Goal: Transaction & Acquisition: Book appointment/travel/reservation

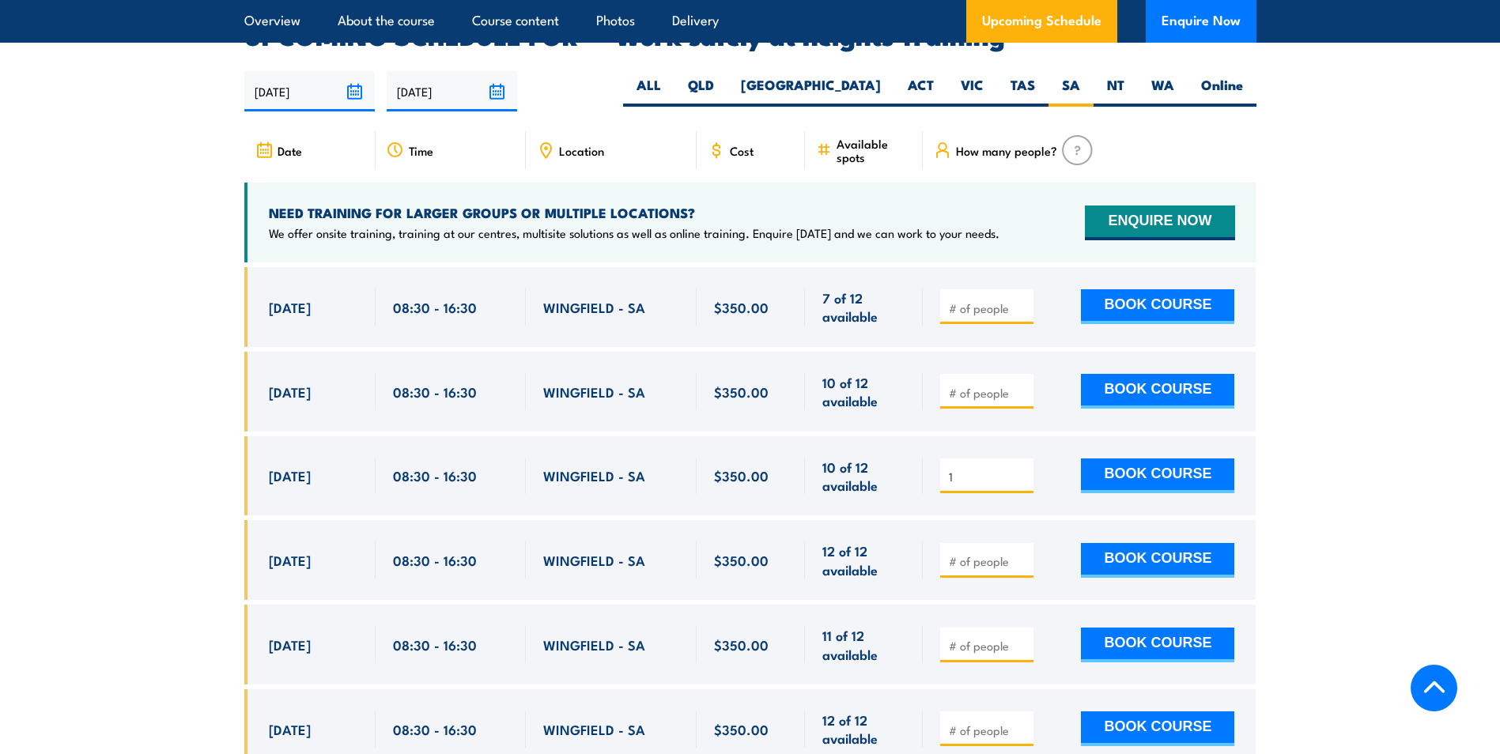
type input "1"
click at [1023, 469] on input "1" at bounding box center [988, 477] width 79 height 16
click at [1118, 458] on button "BOOK COURSE" at bounding box center [1157, 475] width 153 height 35
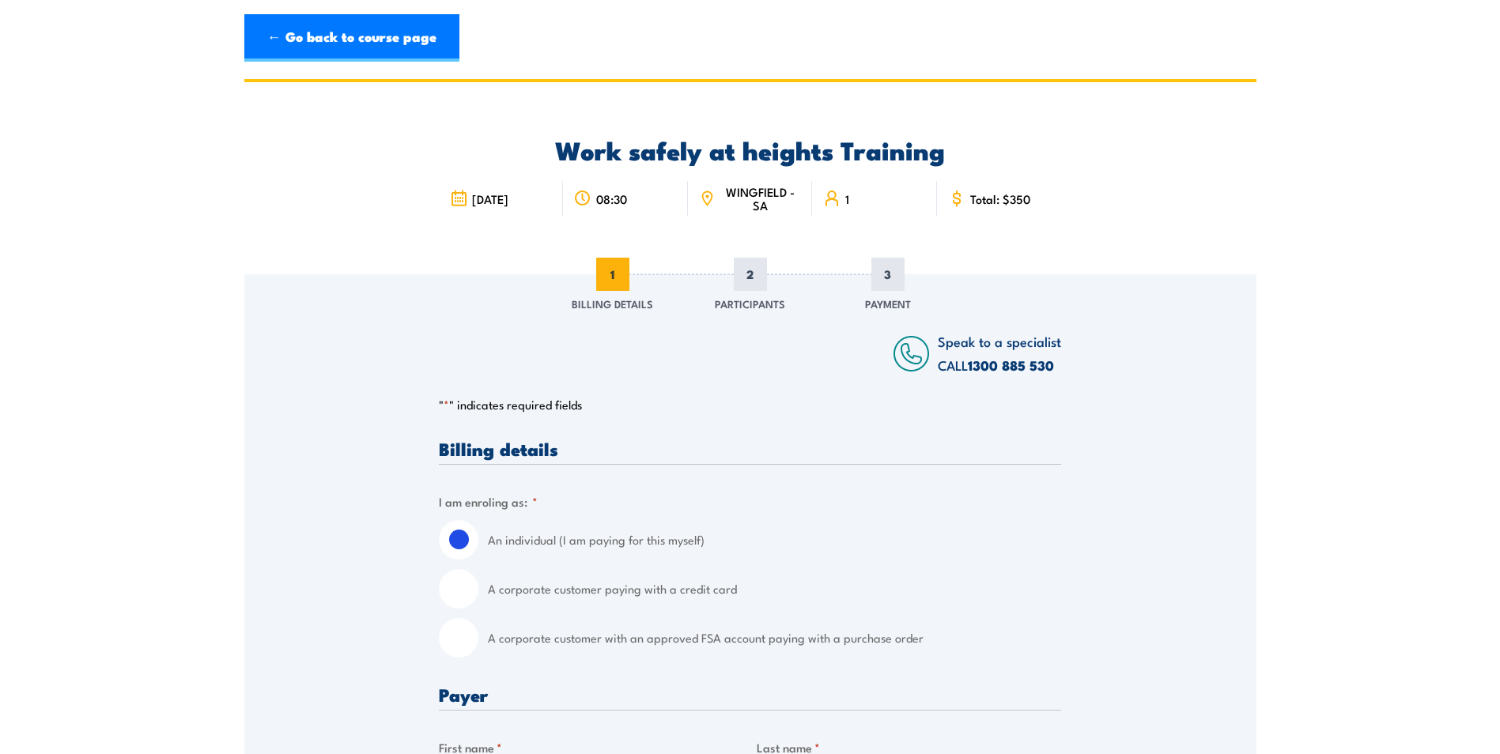
click at [464, 647] on input "A corporate customer with an approved FSA account paying with a purchase order" at bounding box center [459, 638] width 40 height 40
radio input "true"
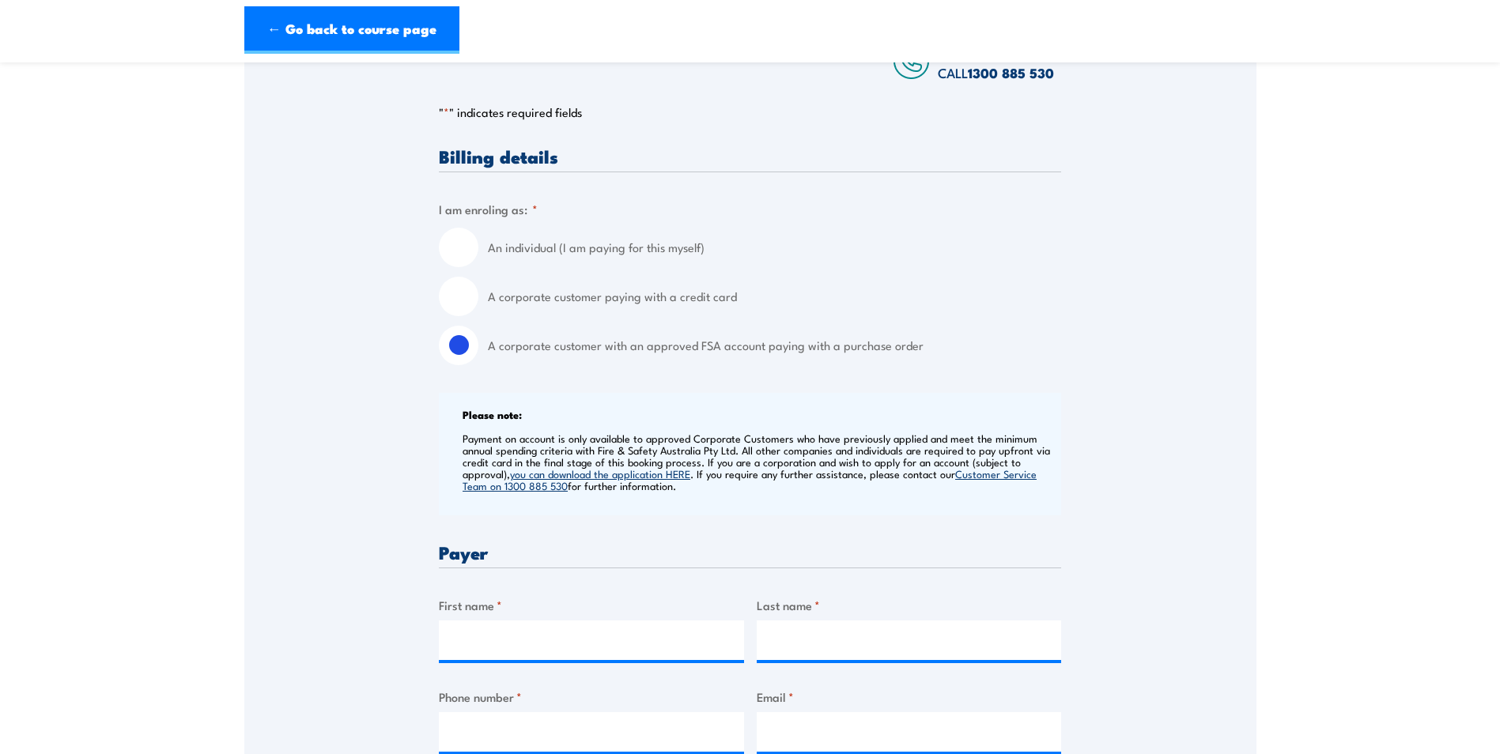
scroll to position [395, 0]
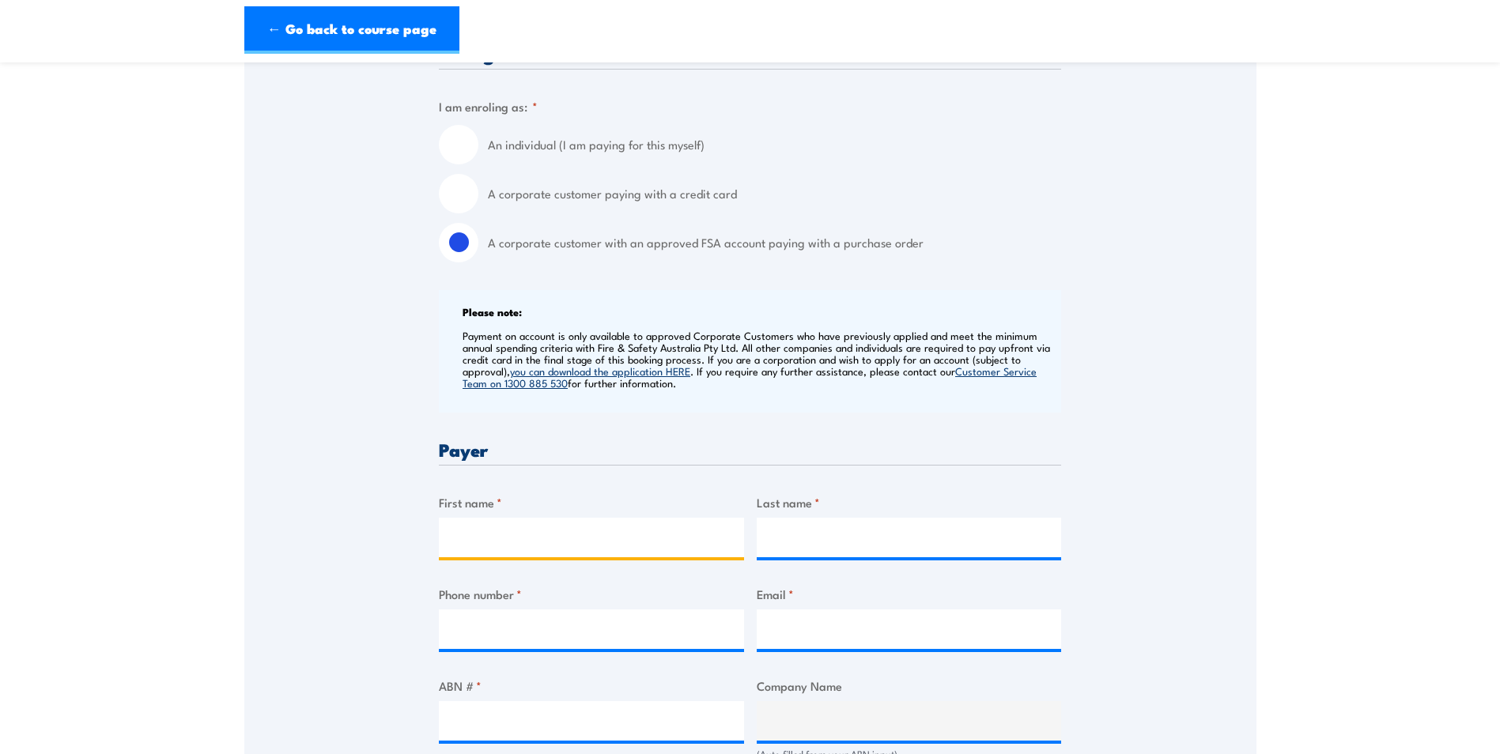
click at [481, 543] on input "First name *" at bounding box center [591, 538] width 305 height 40
type input "j"
type input "[PERSON_NAME]"
type input "Willcocks"
type input "[PERSON_NAME]"
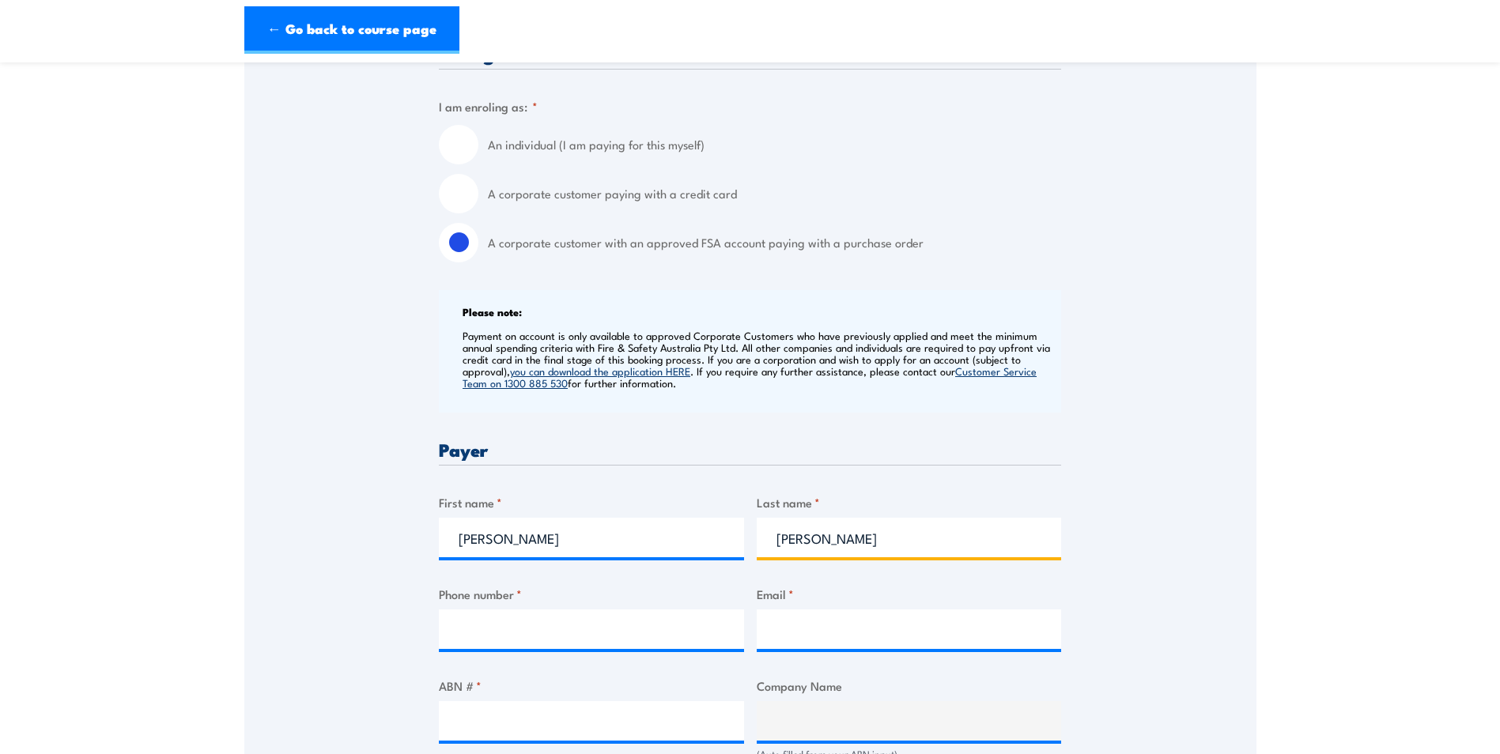
type input "[PERSON_NAME]"
type input "0498685542"
type input "[EMAIL_ADDRESS][DOMAIN_NAME]"
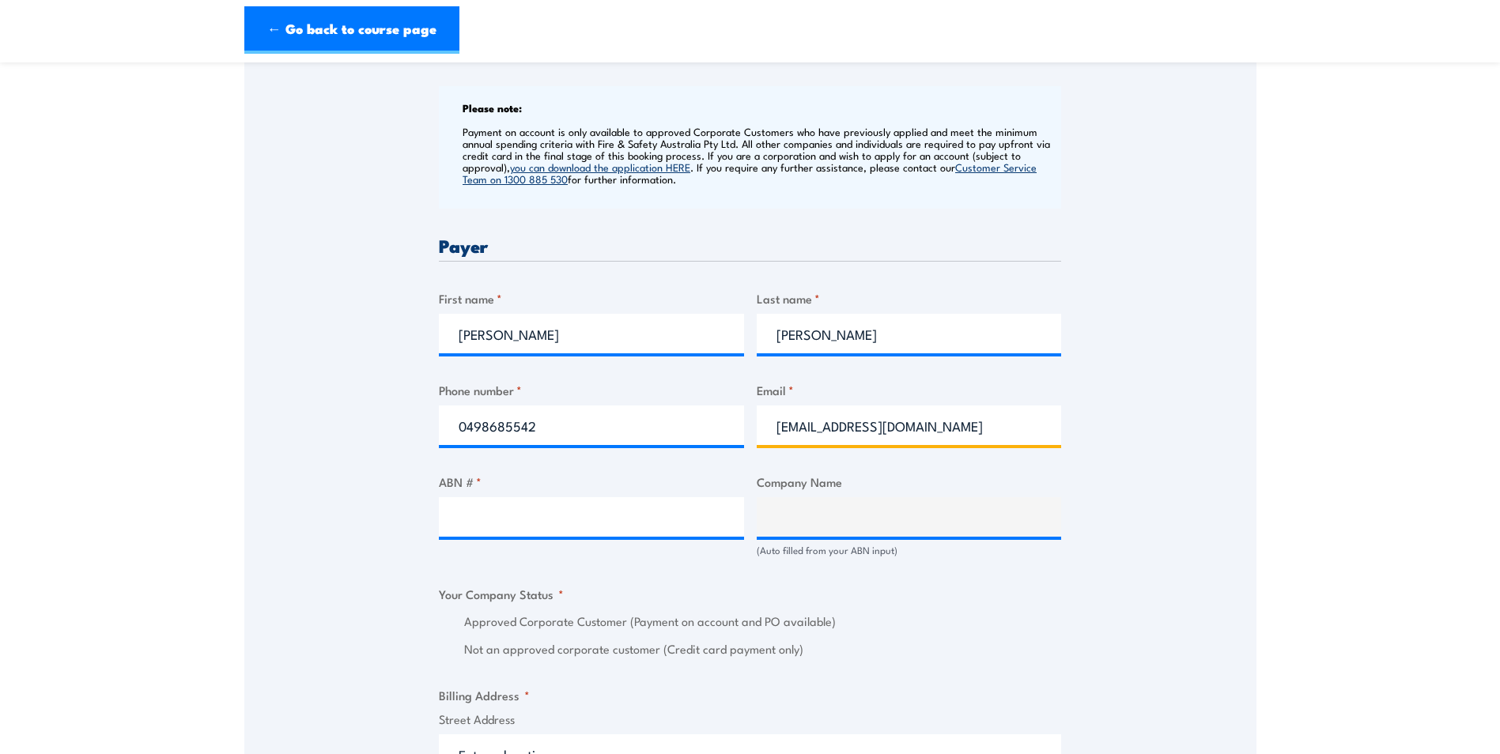
scroll to position [632, 0]
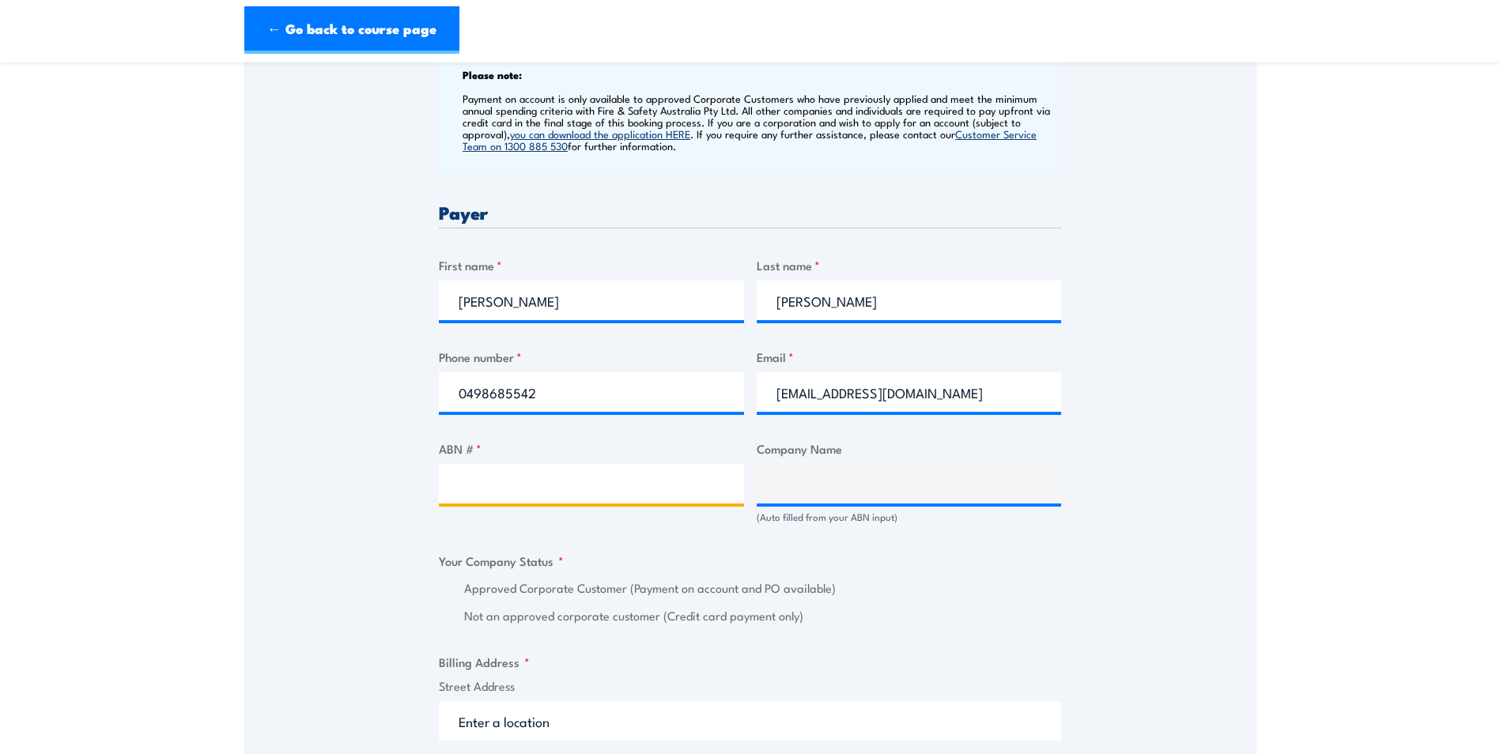
click at [499, 485] on input "ABN # *" at bounding box center [591, 484] width 305 height 40
paste input "74 115 061 375"
type input "74 115 061 375"
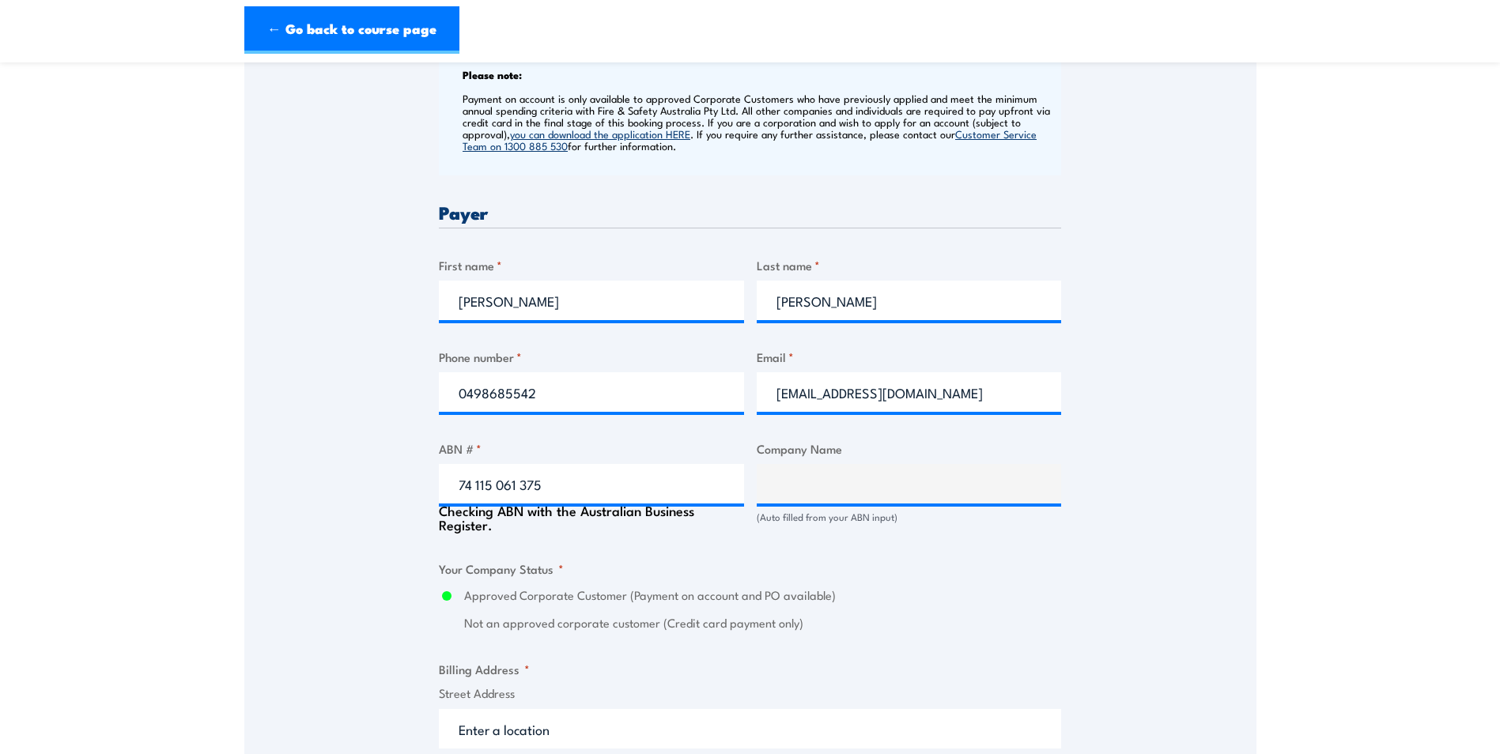
type input "AGL ENERGY LIMITED"
radio input "true"
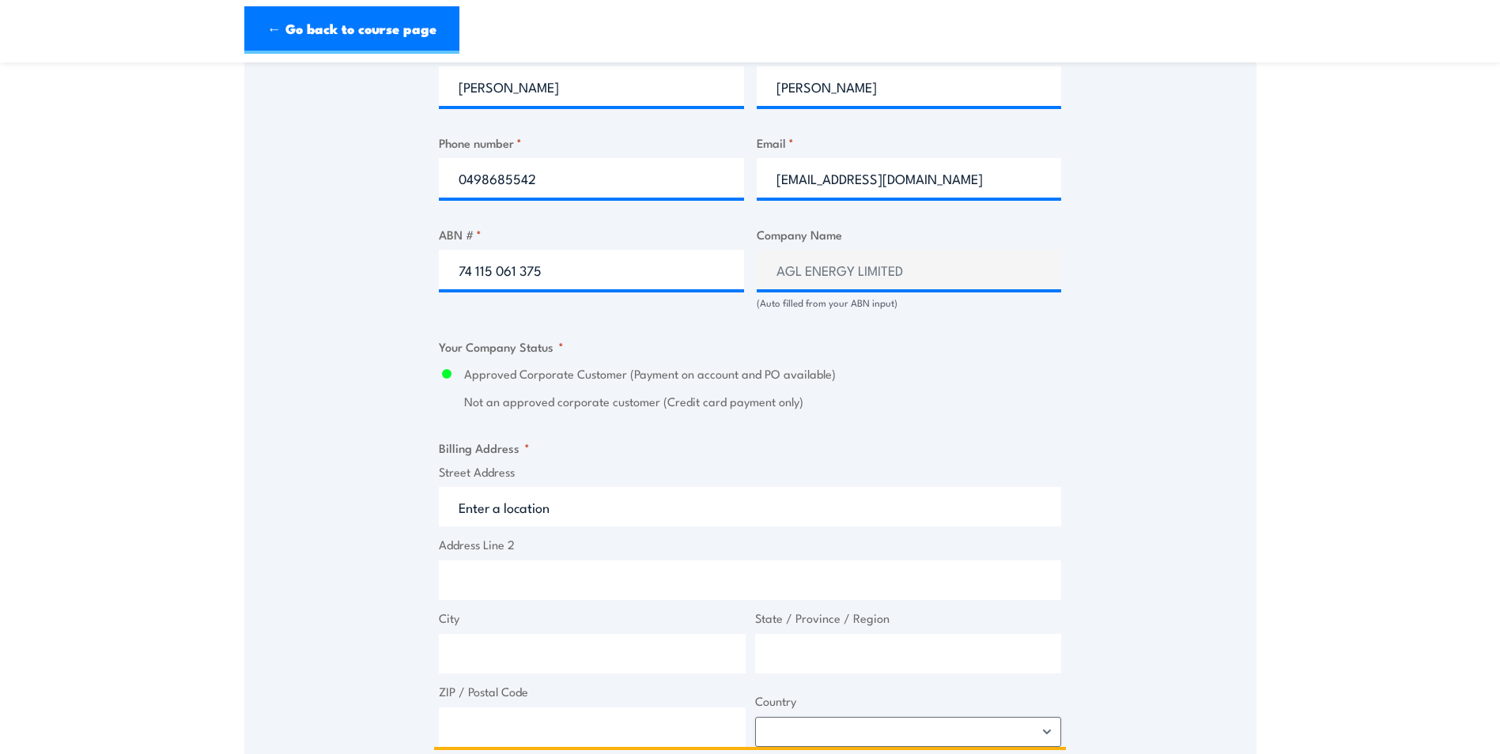
scroll to position [870, 0]
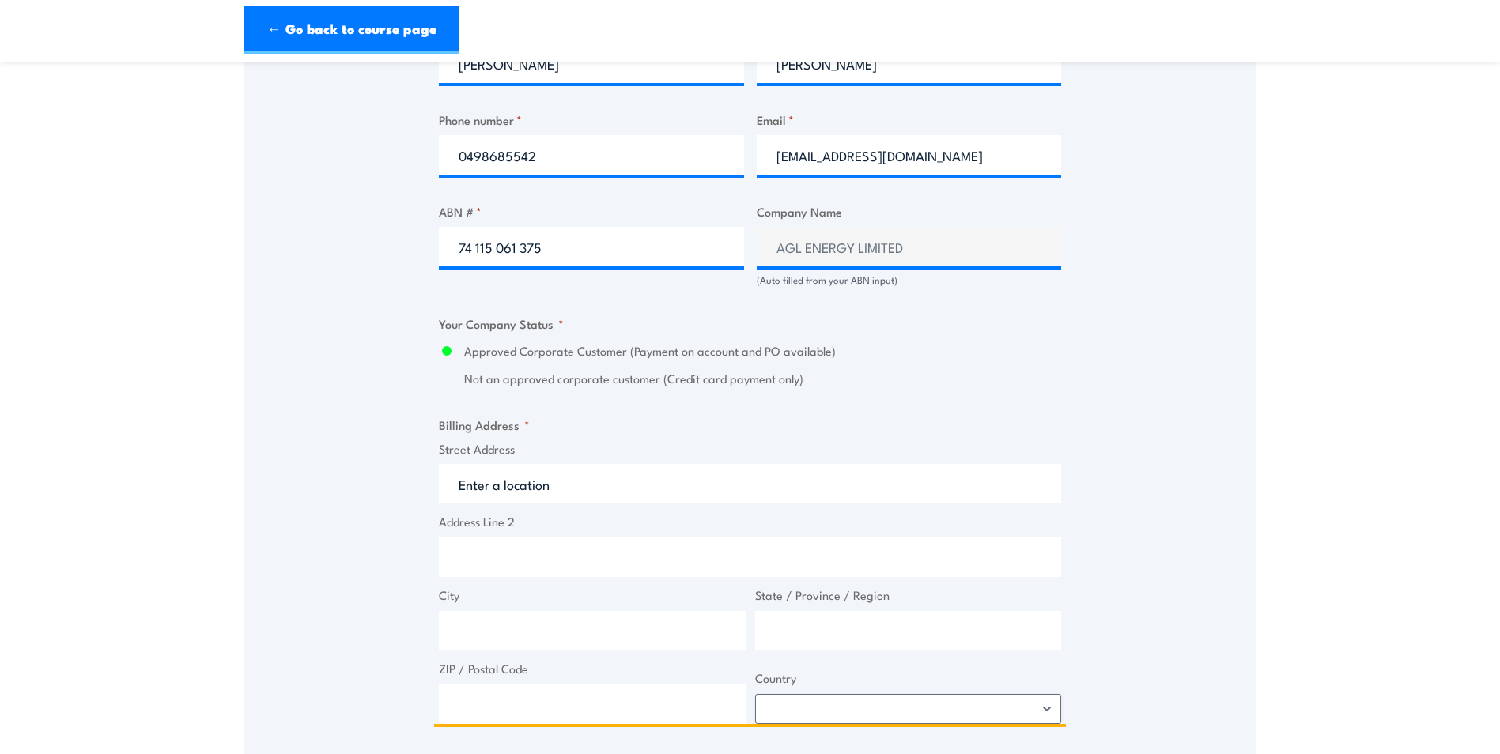
click at [598, 485] on input "Street Address" at bounding box center [750, 484] width 622 height 40
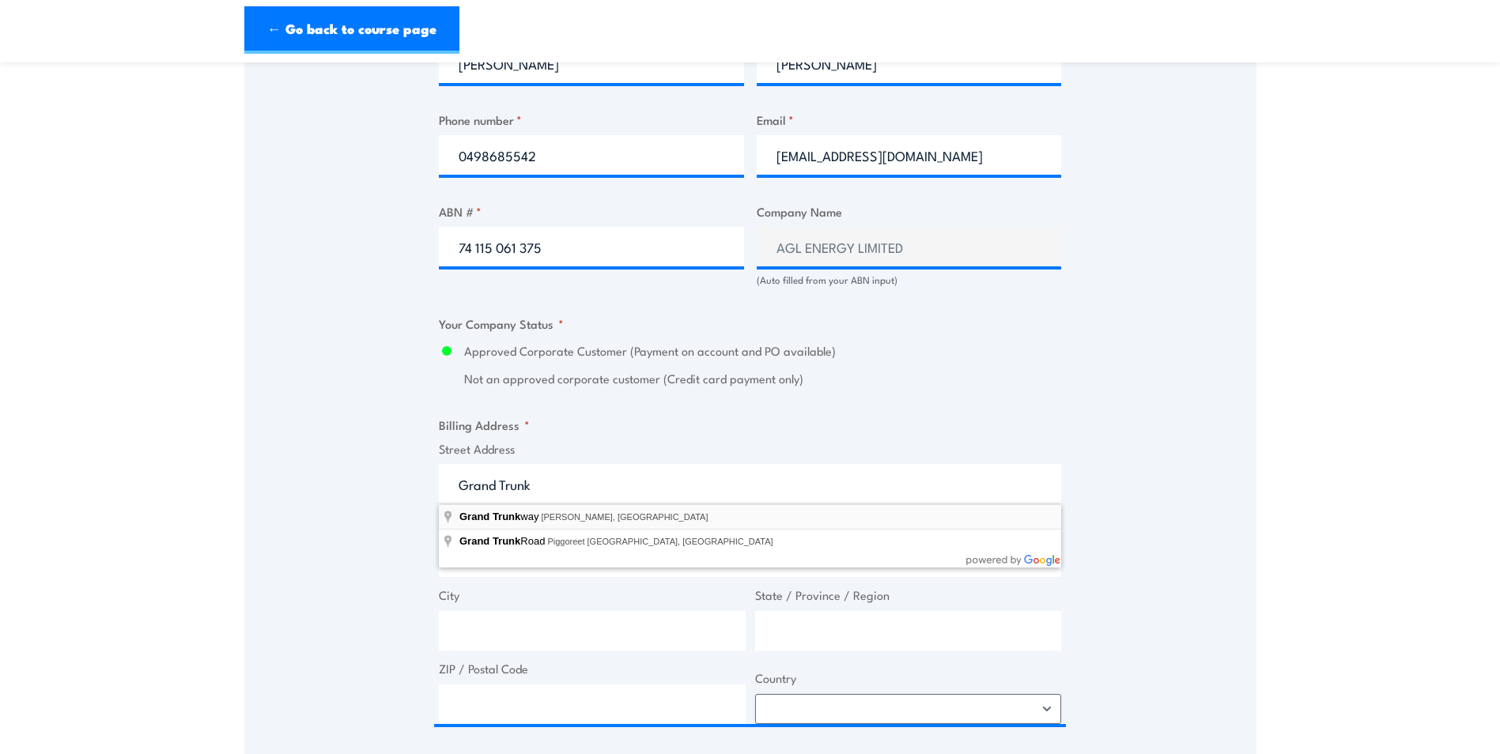
type input "Grand Trunkway, [PERSON_NAME], [GEOGRAPHIC_DATA]"
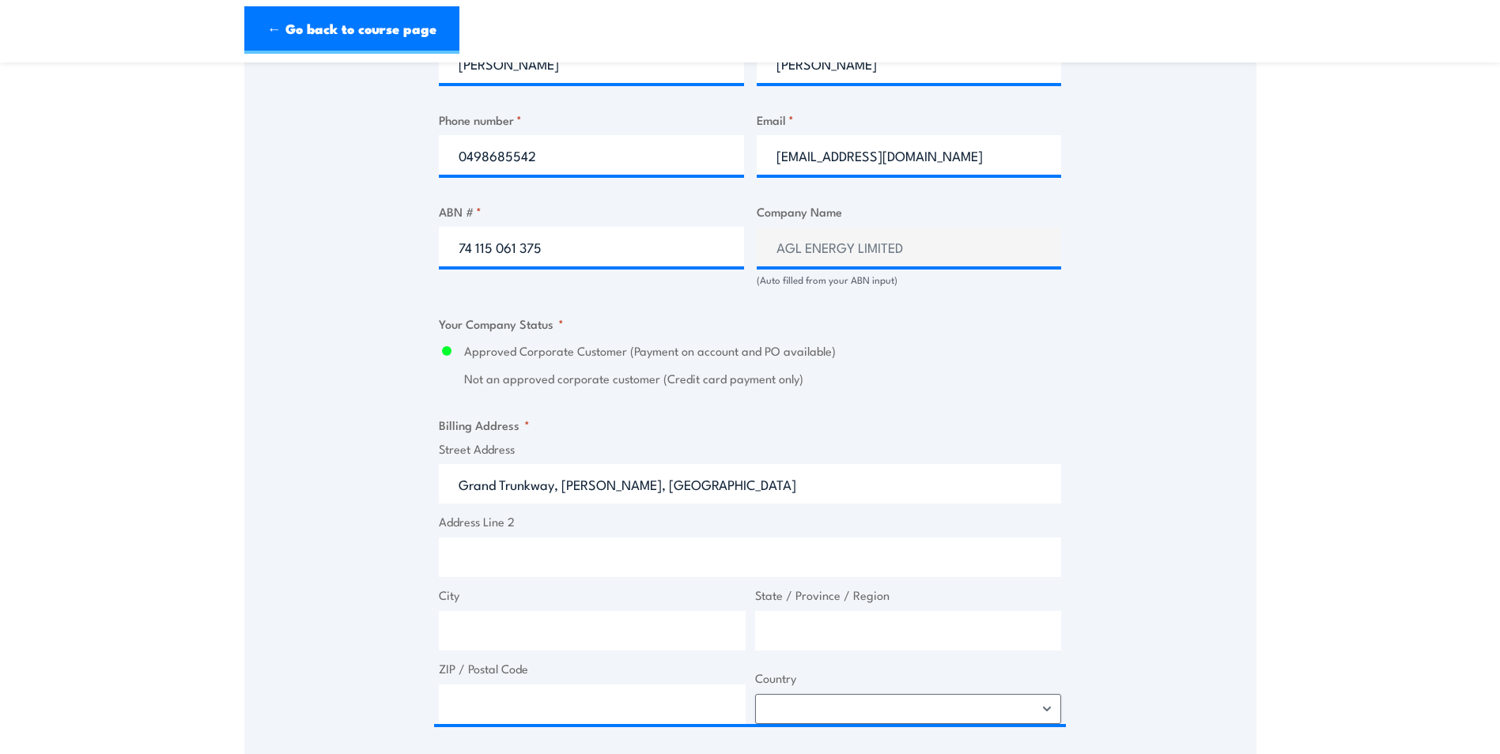
type input "Grand Trunkway"
type input "[PERSON_NAME]"
type input "[GEOGRAPHIC_DATA]"
type input "5013"
select select "[GEOGRAPHIC_DATA]"
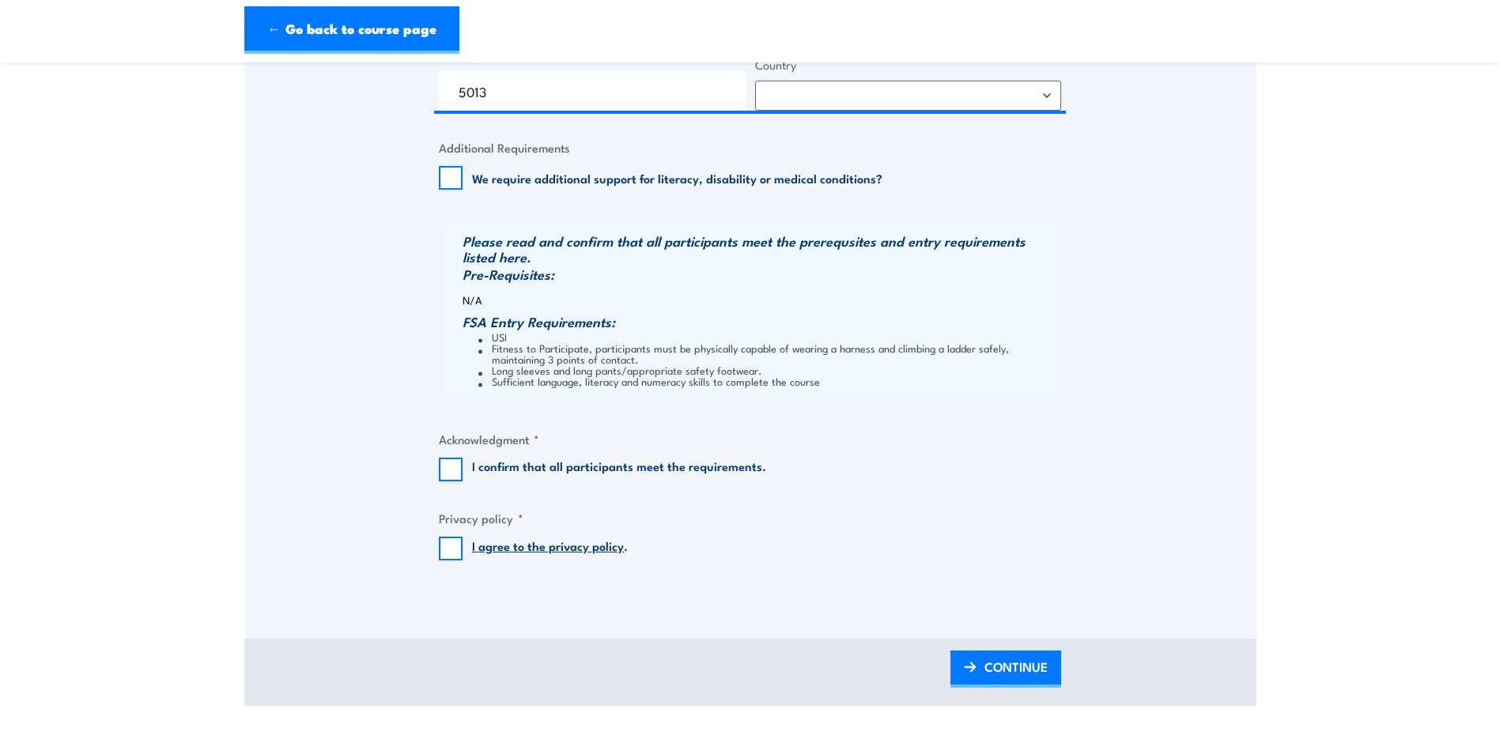
scroll to position [1502, 0]
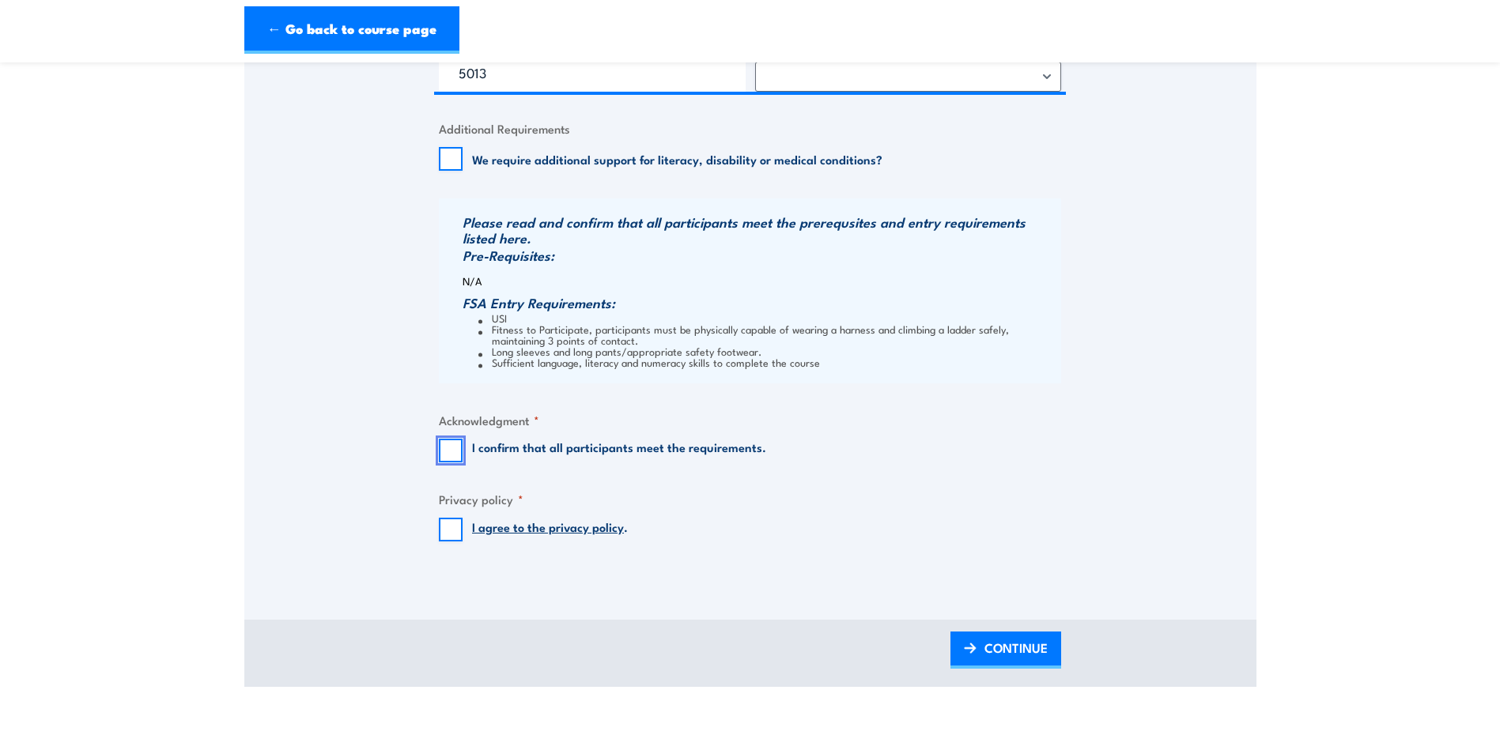
click at [449, 456] on input "I confirm that all participants meet the requirements." at bounding box center [451, 451] width 24 height 24
checkbox input "true"
click at [451, 530] on input "I agree to the privacy policy ." at bounding box center [451, 530] width 24 height 24
checkbox input "true"
click at [990, 643] on span "CONTINUE" at bounding box center [1015, 648] width 63 height 42
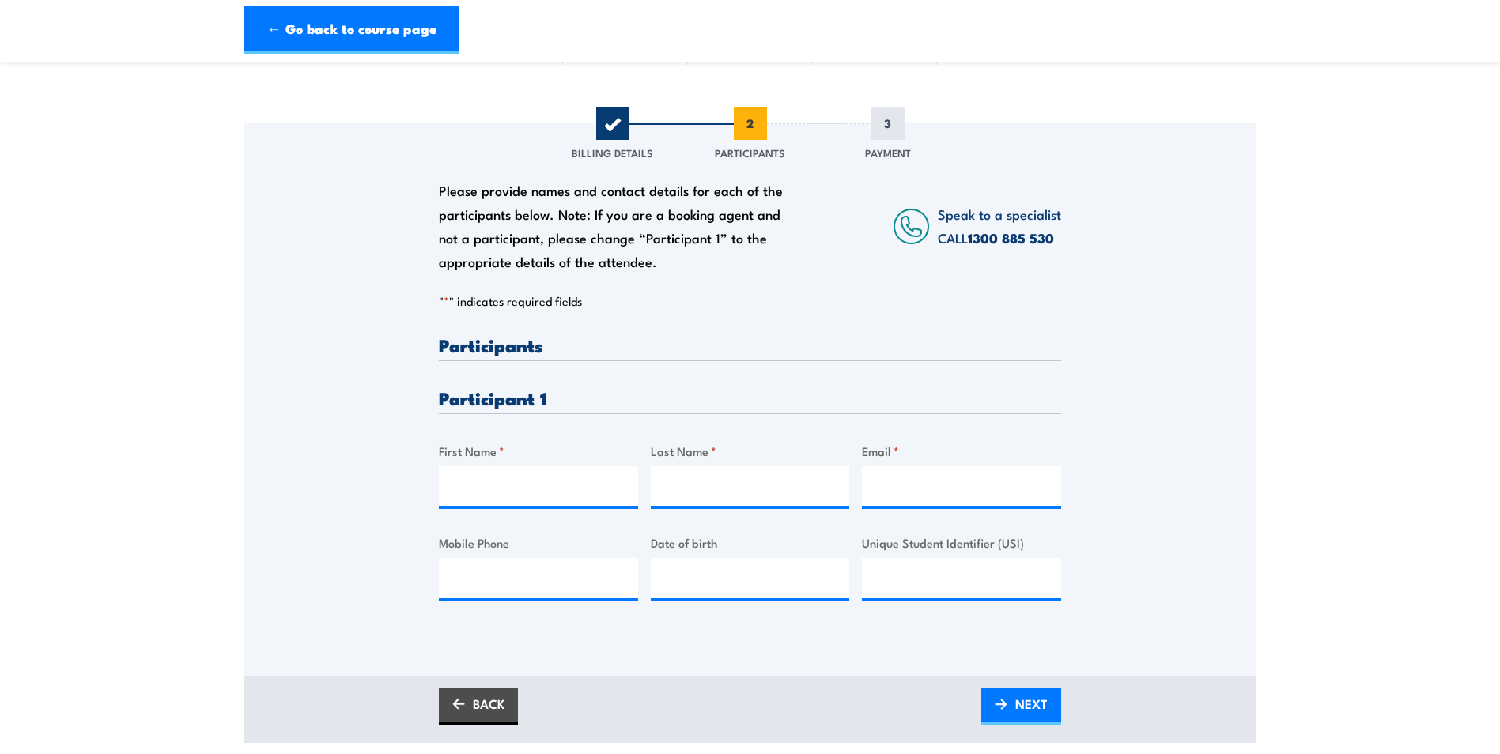
scroll to position [158, 0]
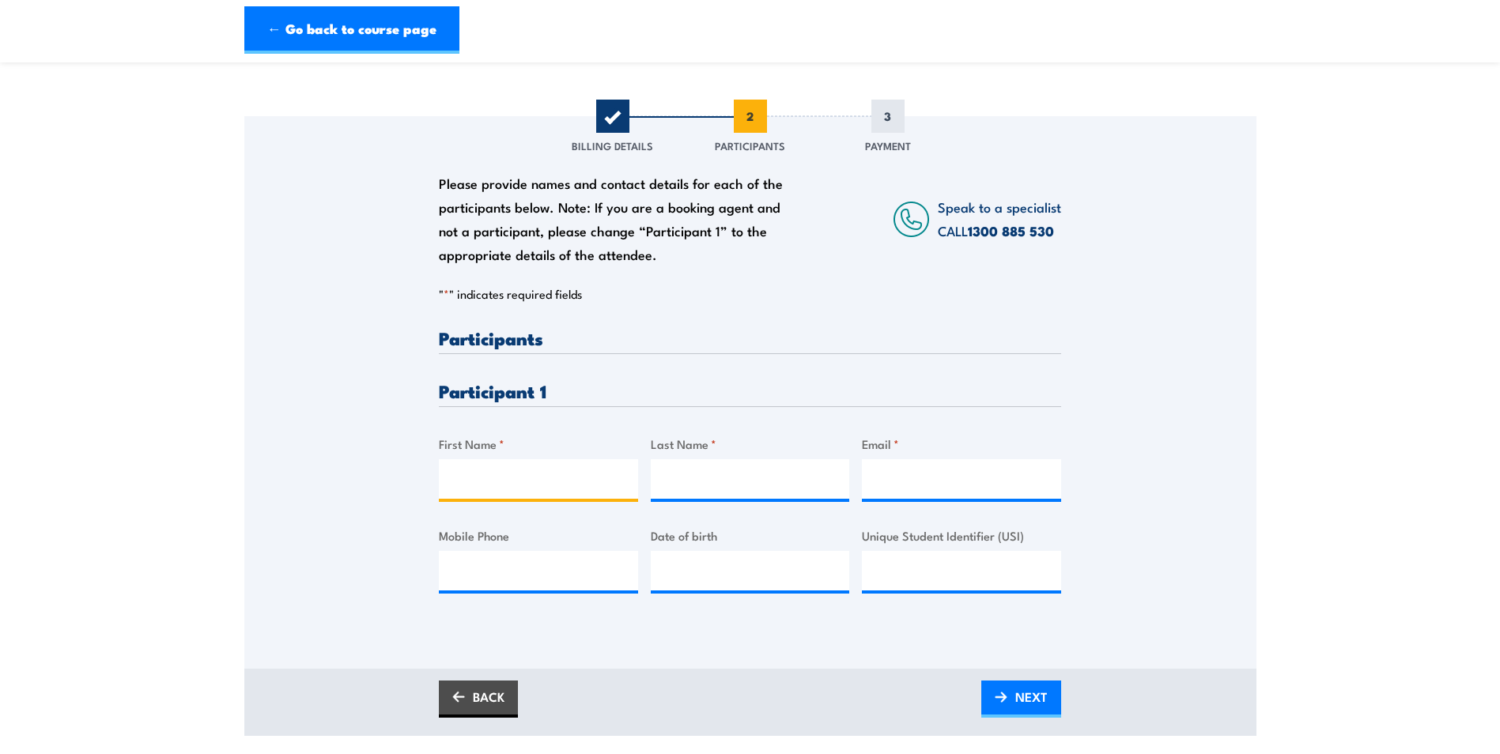
click at [464, 480] on input "First Name *" at bounding box center [538, 479] width 199 height 40
type input "[PERSON_NAME]"
type input "Willcocks"
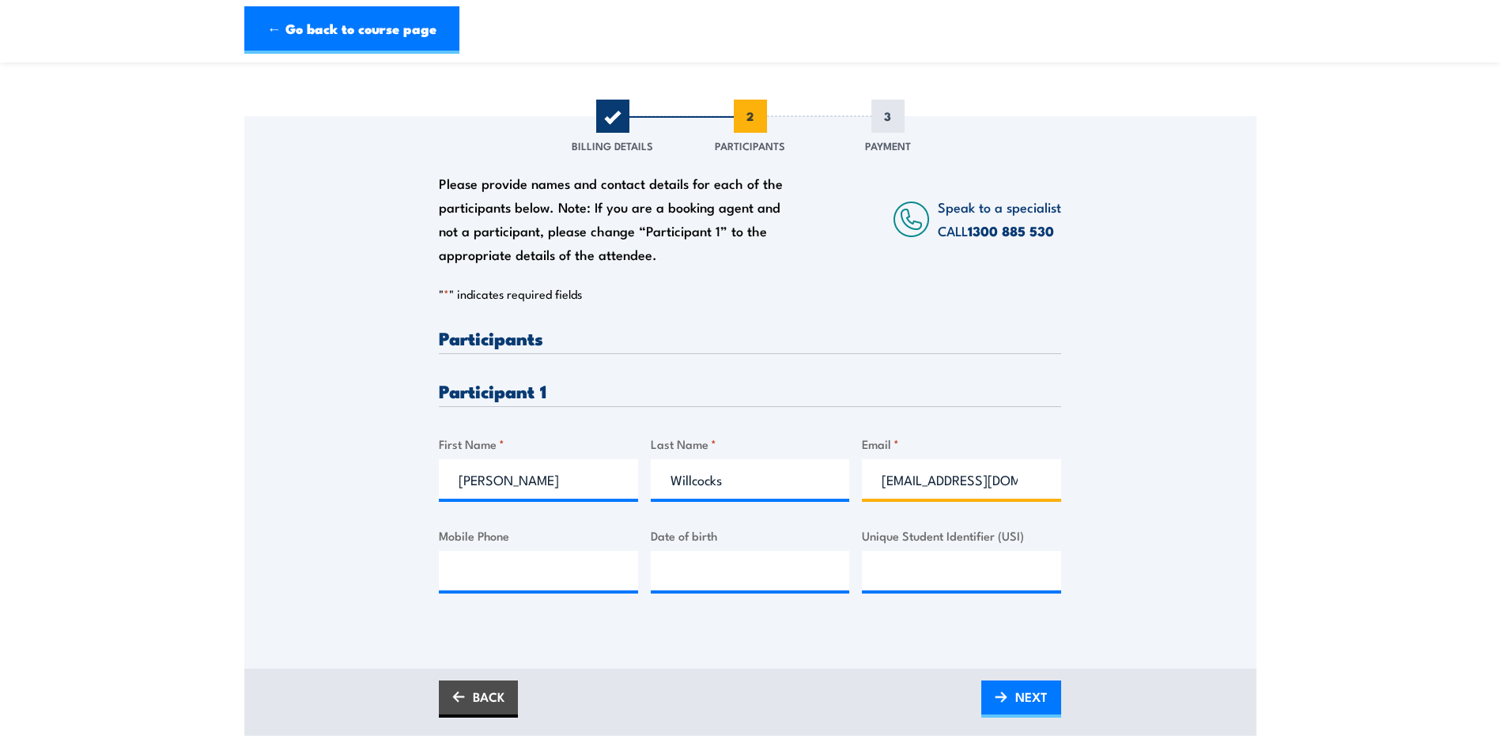
type input "[EMAIL_ADDRESS][DOMAIN_NAME]"
type input "0498190973"
type input "__/__/____"
click at [702, 575] on input "__/__/____" at bounding box center [750, 571] width 199 height 40
paste input "[DATE]"
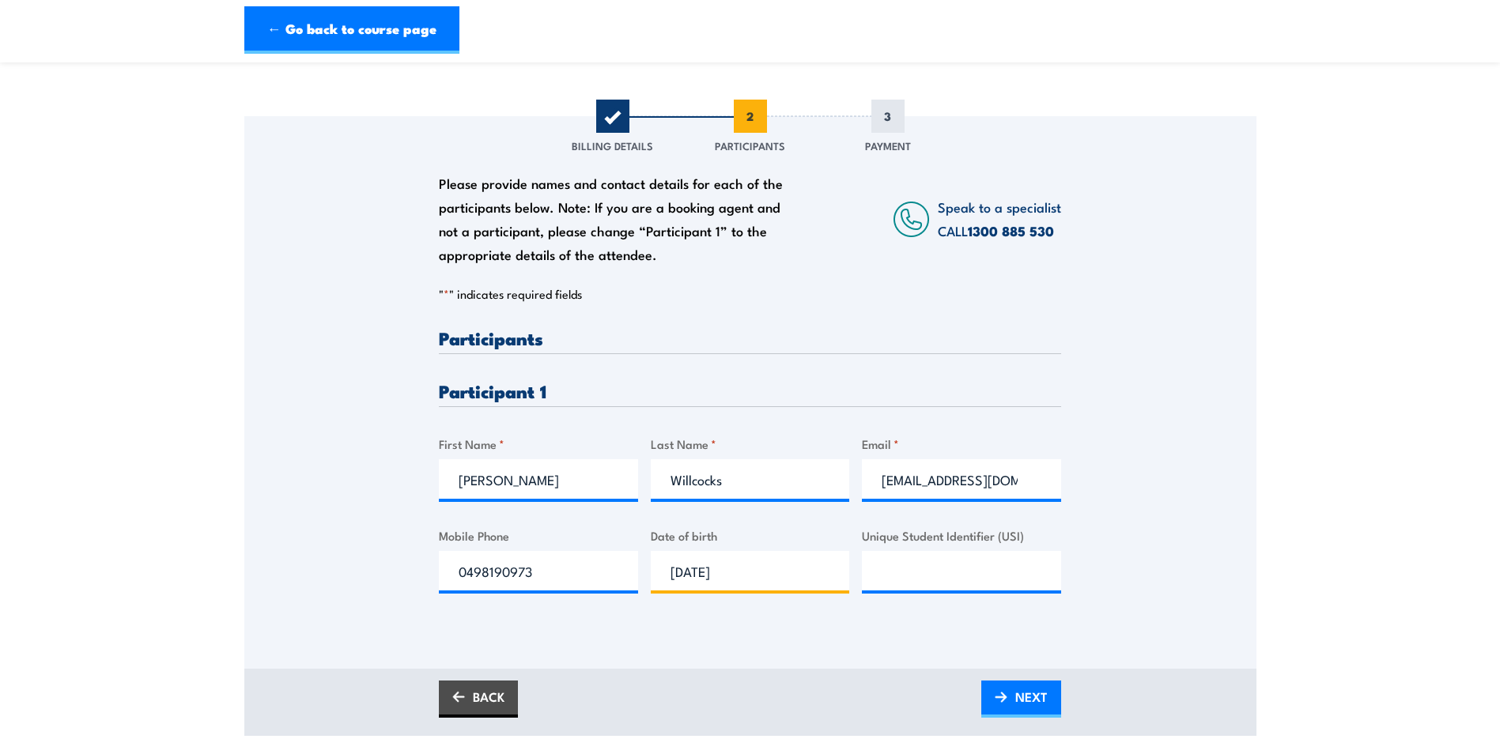
type input "[DATE]"
click at [929, 568] on input "Unique Student Identifier (USI)" at bounding box center [961, 571] width 199 height 40
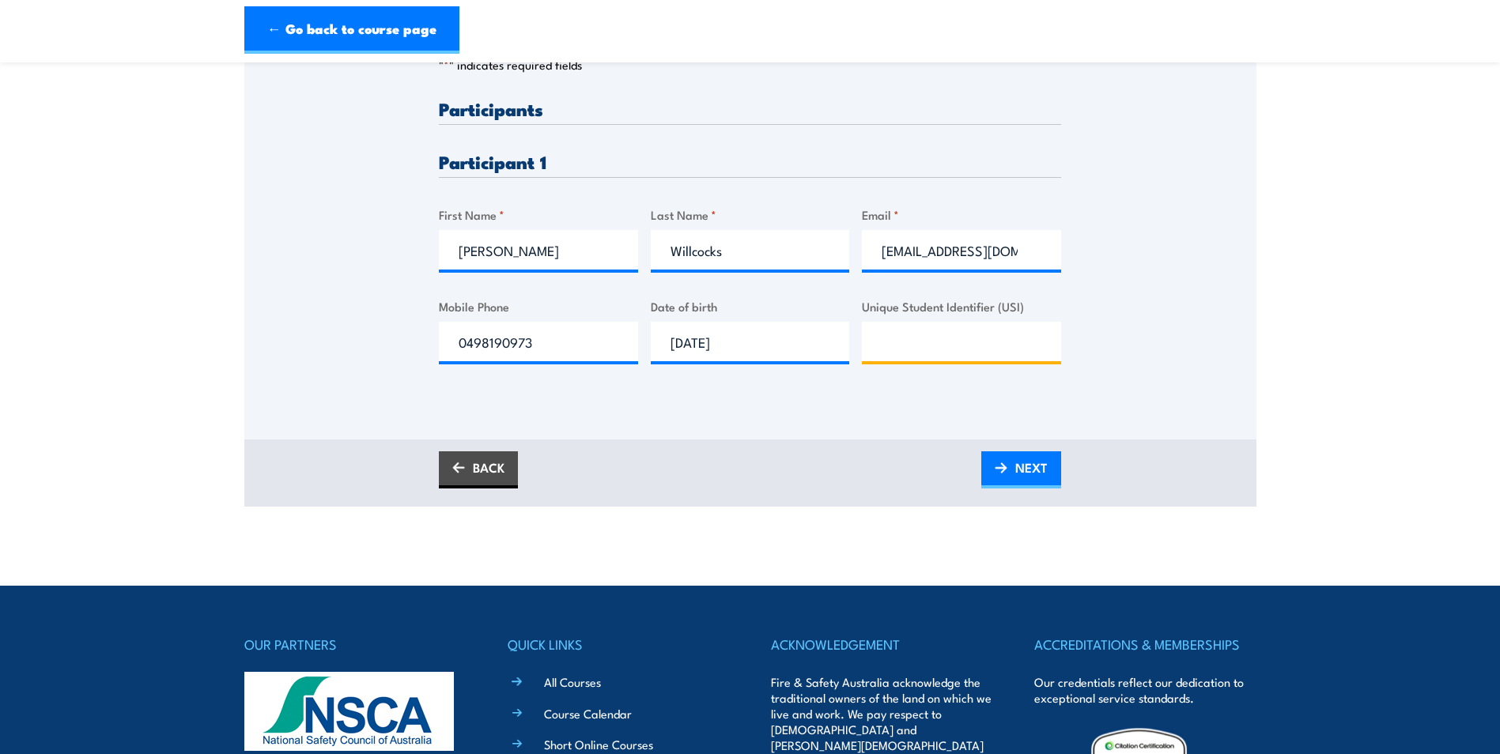
scroll to position [395, 0]
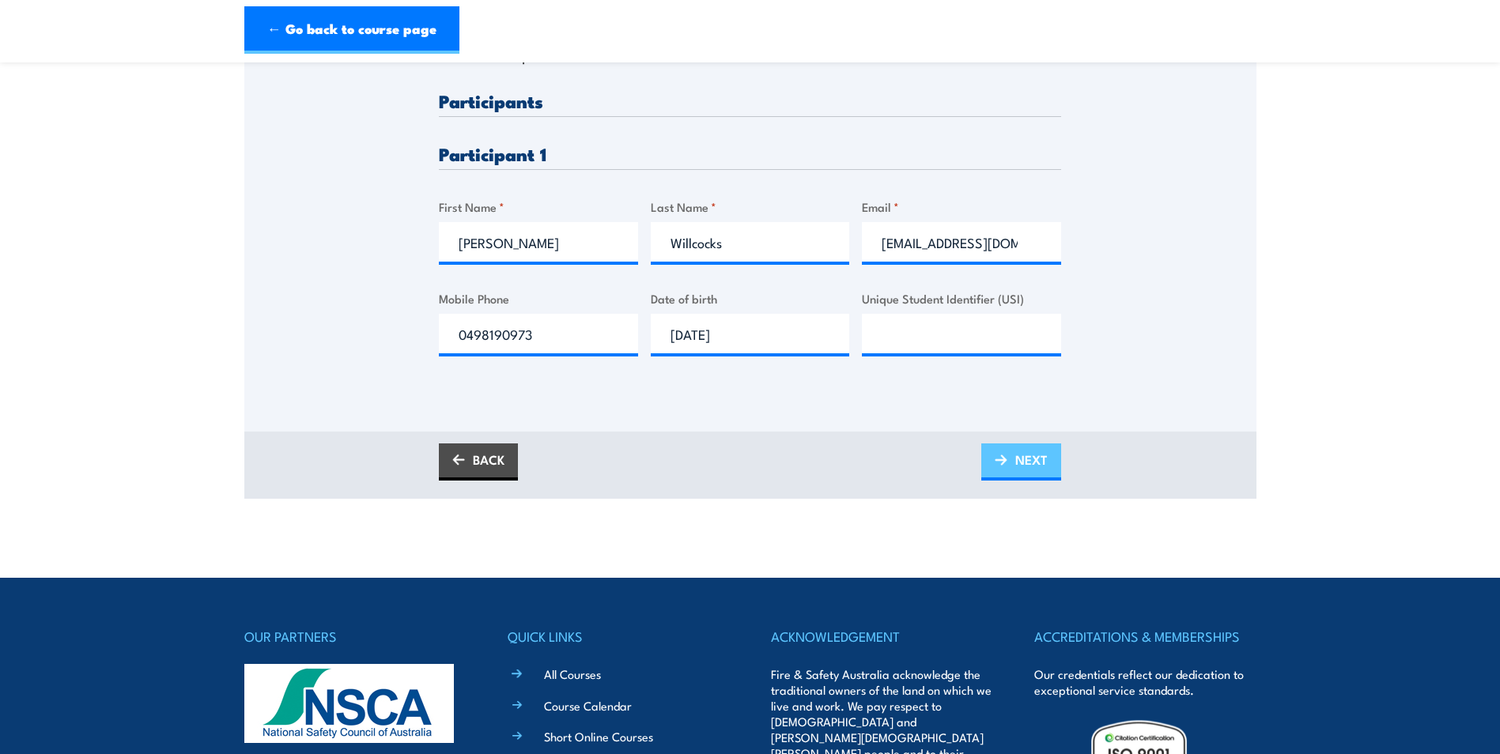
click at [1003, 462] on img at bounding box center [1000, 460] width 13 height 11
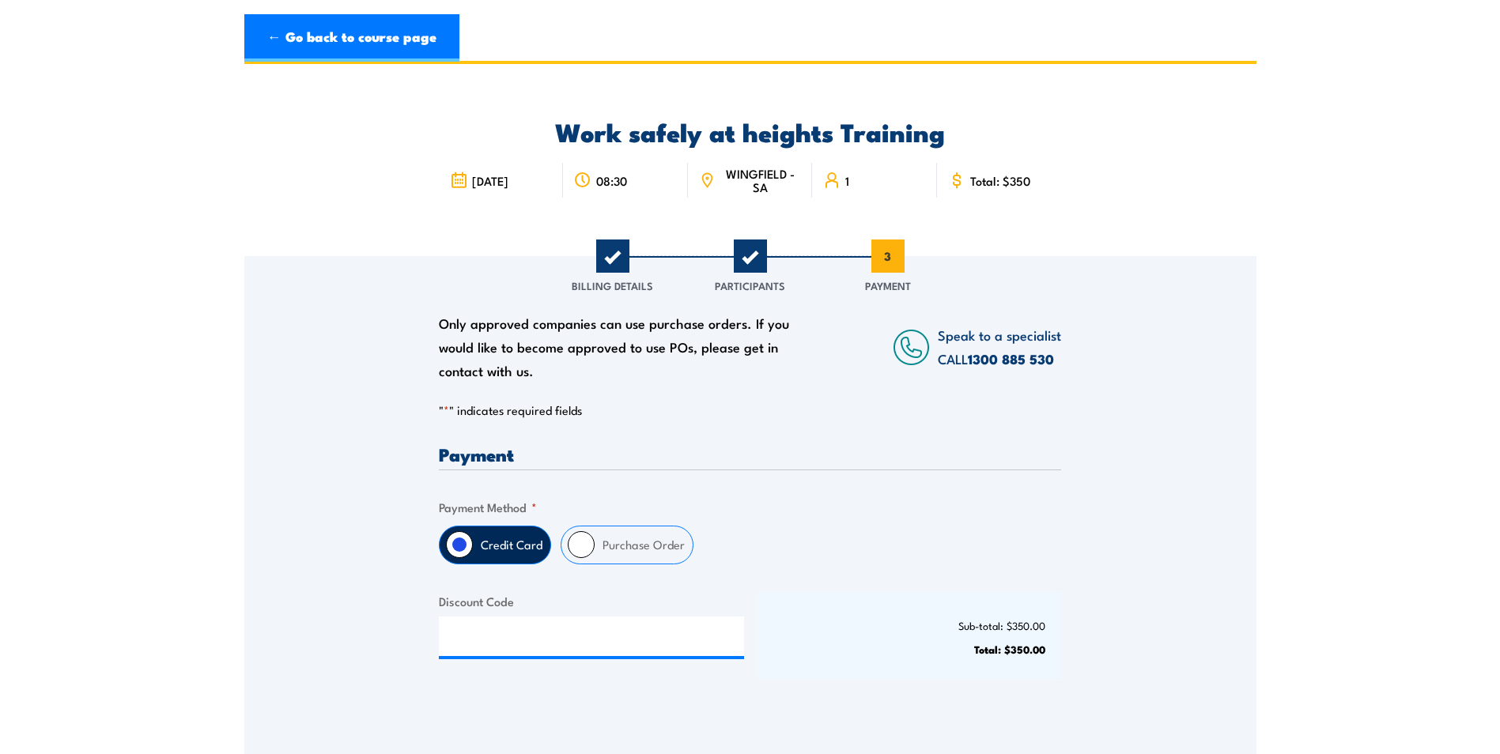
scroll to position [0, 0]
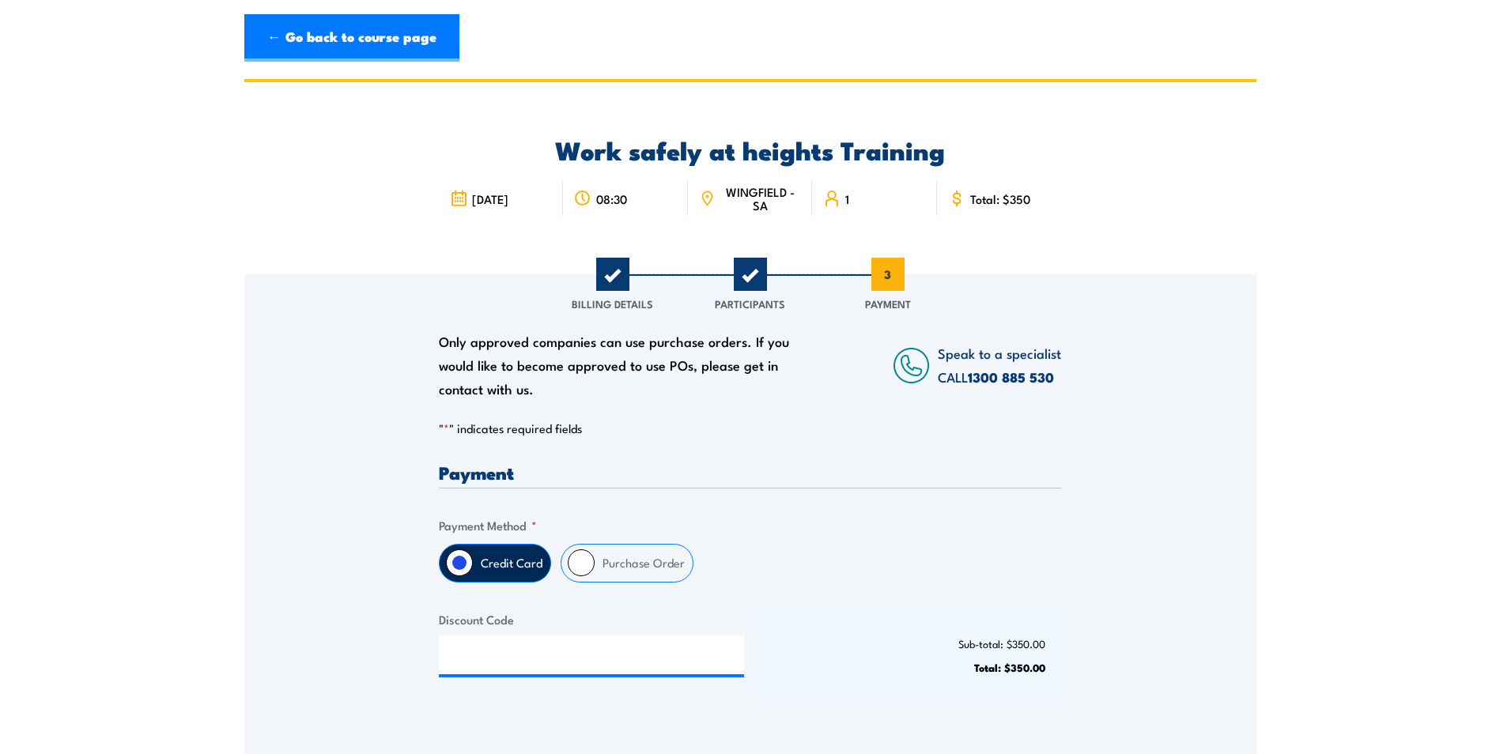
click at [579, 569] on input "Purchase Order" at bounding box center [581, 562] width 27 height 27
radio input "true"
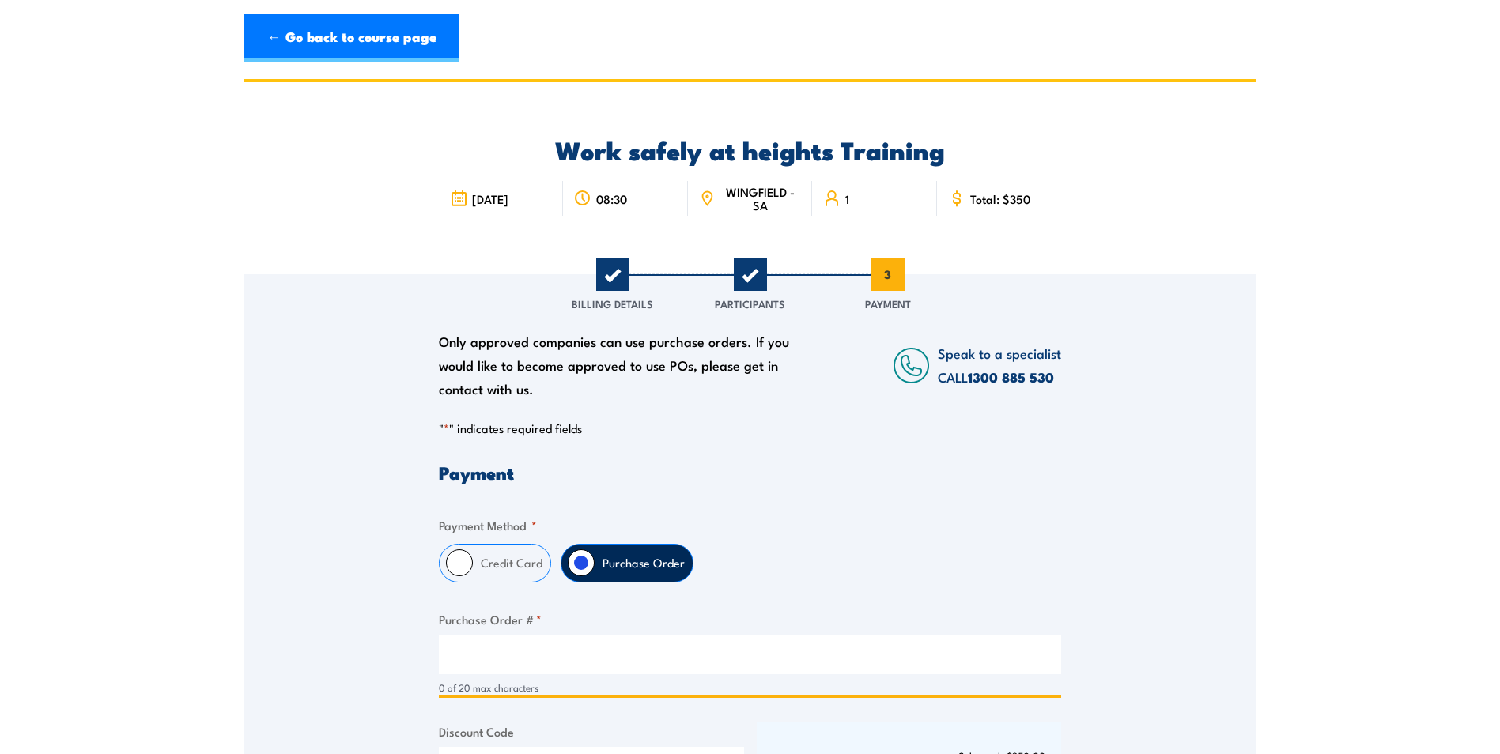
click at [480, 648] on input "Purchase Order # *" at bounding box center [750, 655] width 622 height 40
paste input "4500190708"
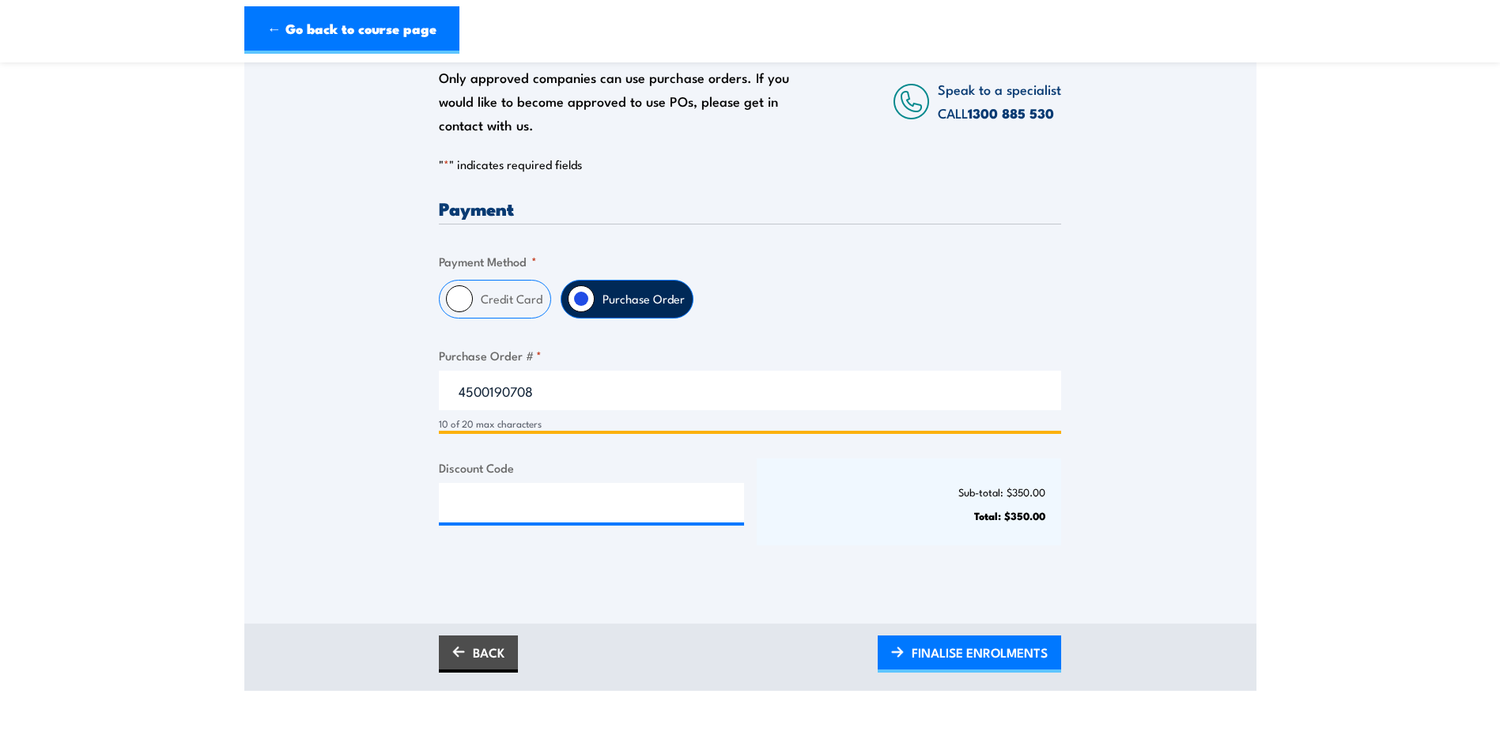
scroll to position [316, 0]
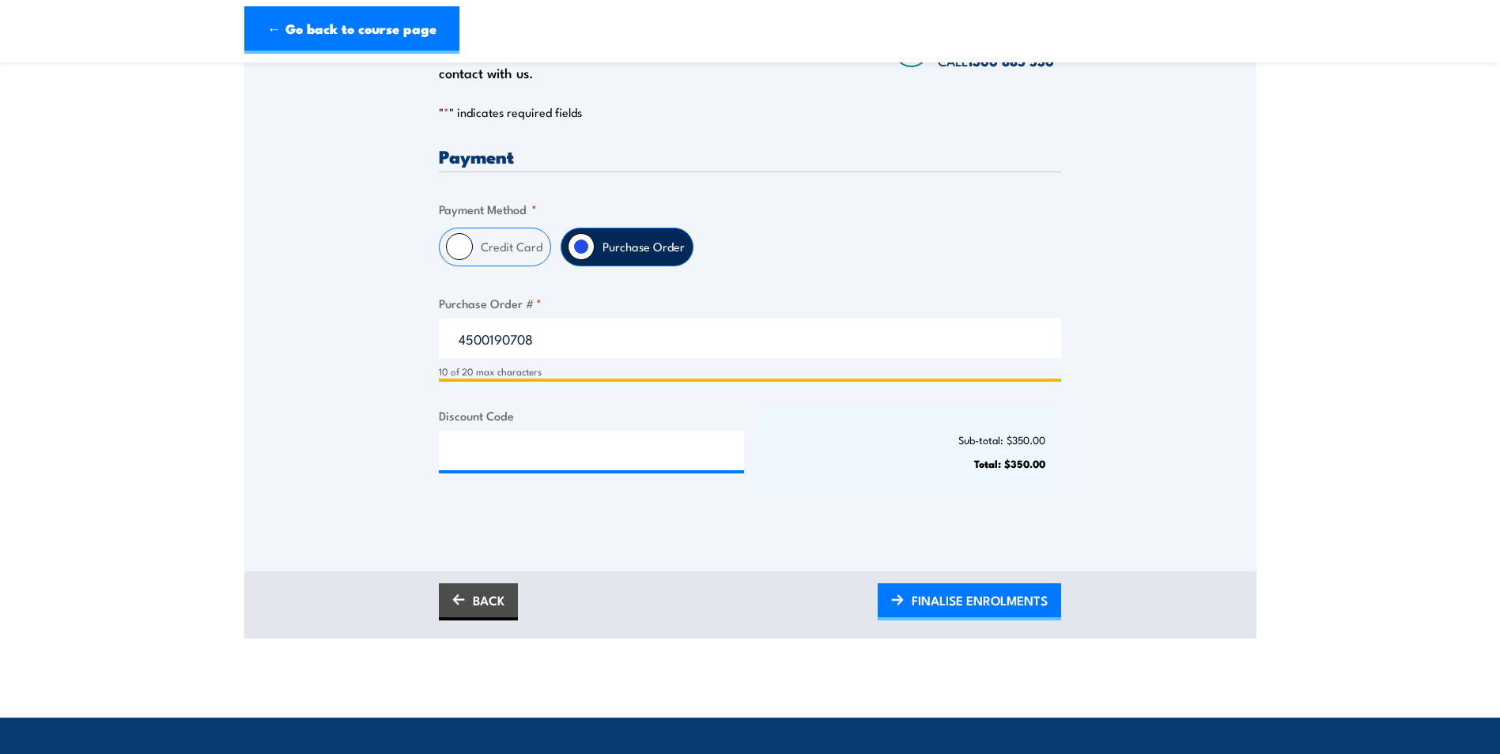
type input "4500190708"
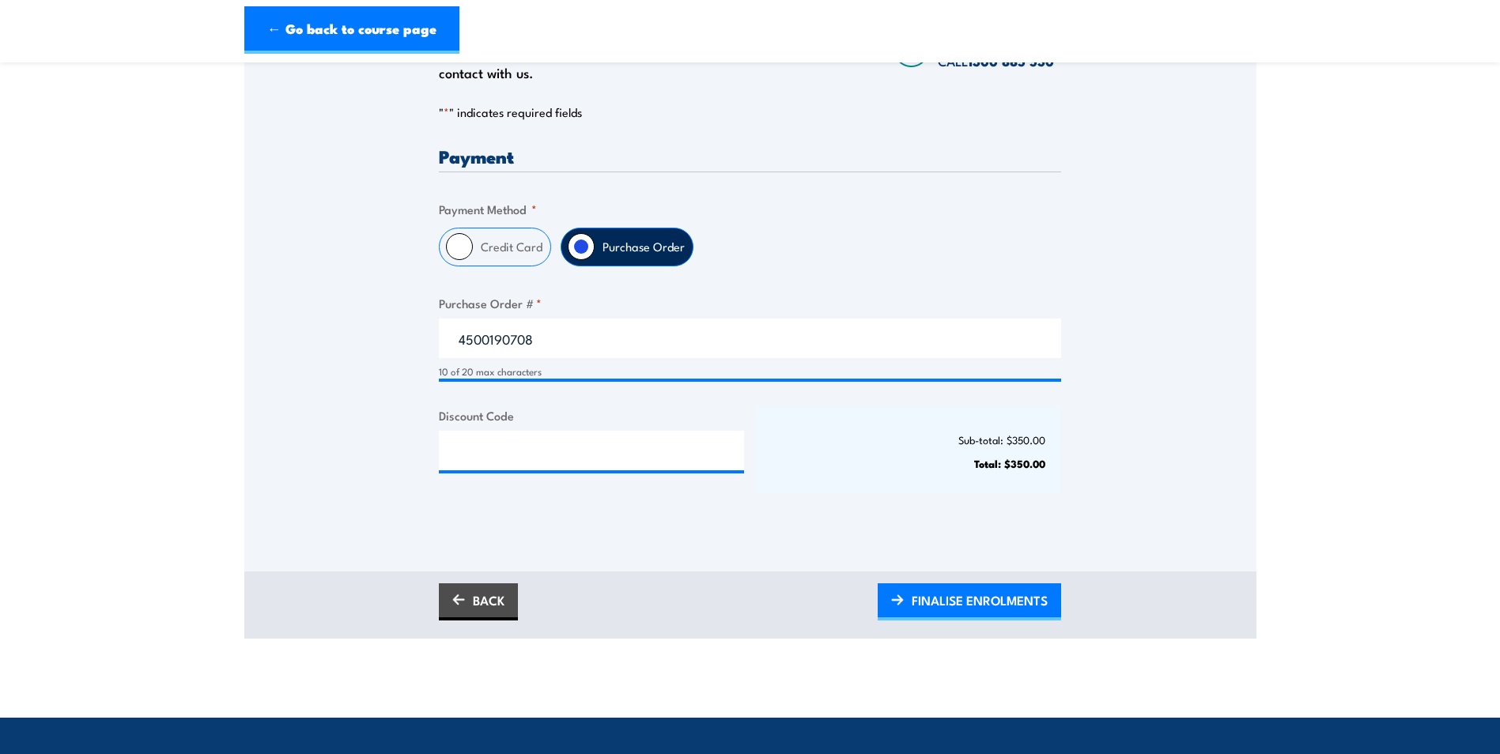
click at [1112, 221] on div "Only approved companies can use purchase orders. If you would like to become ap…" at bounding box center [750, 242] width 1012 height 569
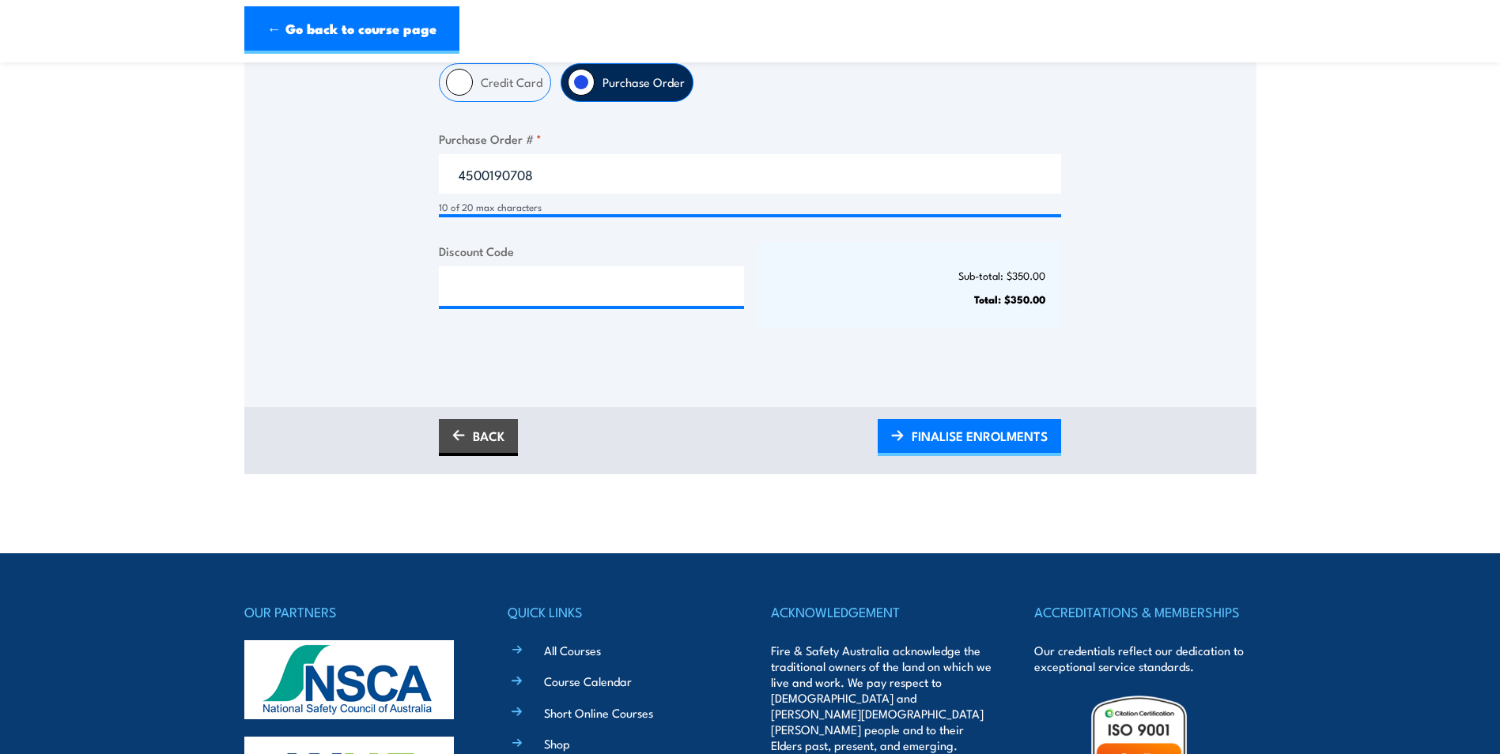
scroll to position [421, 0]
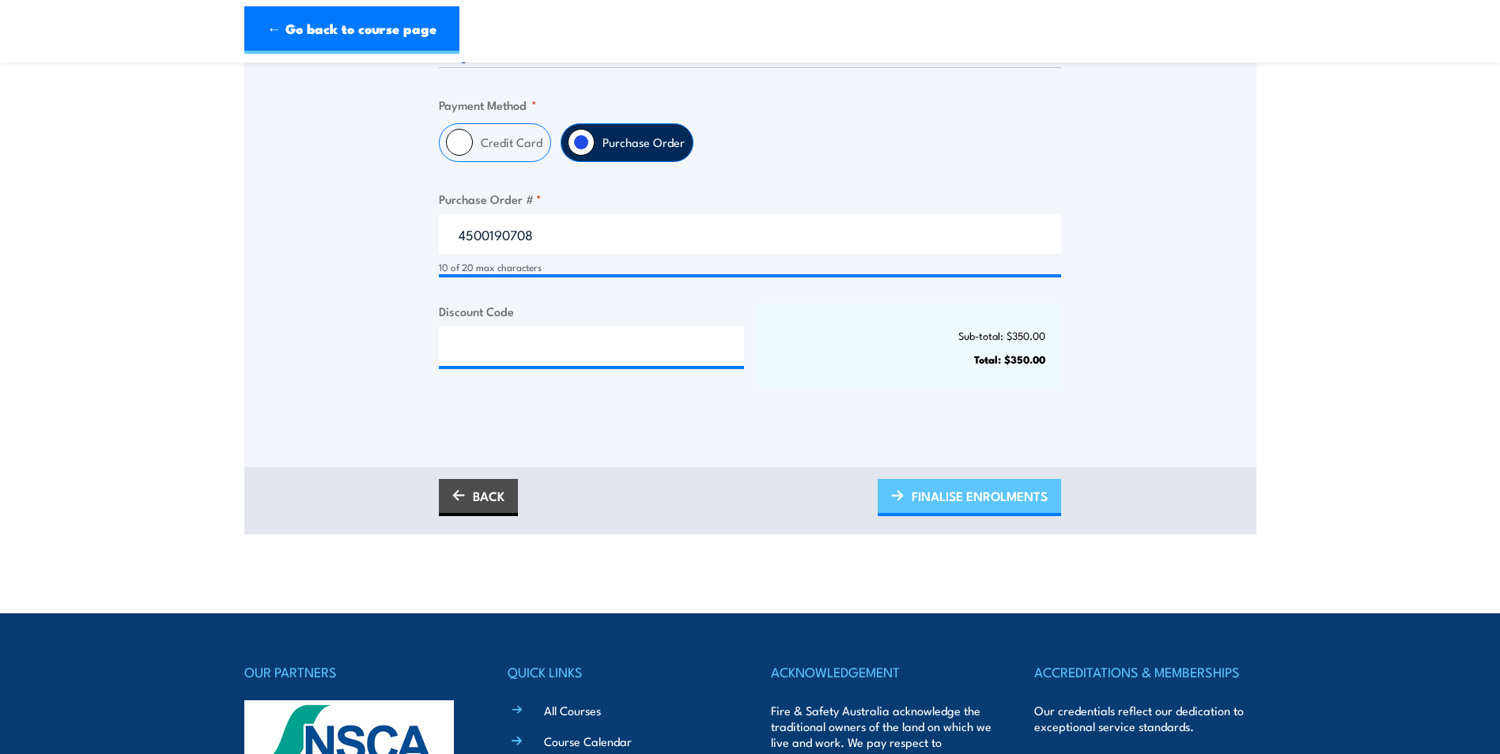
click at [947, 496] on span "FINALISE ENROLMENTS" at bounding box center [979, 496] width 136 height 42
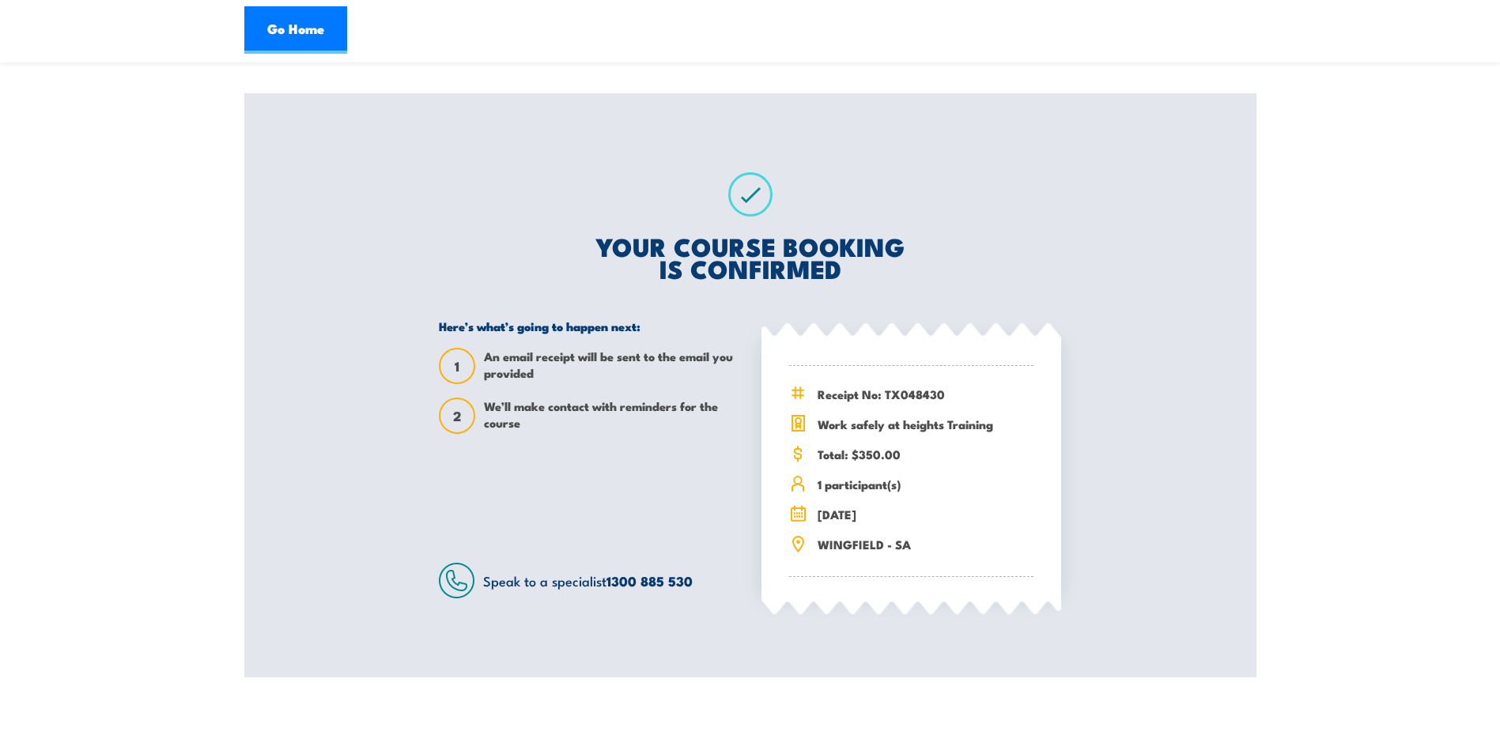
scroll to position [237, 0]
